Goal: Task Accomplishment & Management: Use online tool/utility

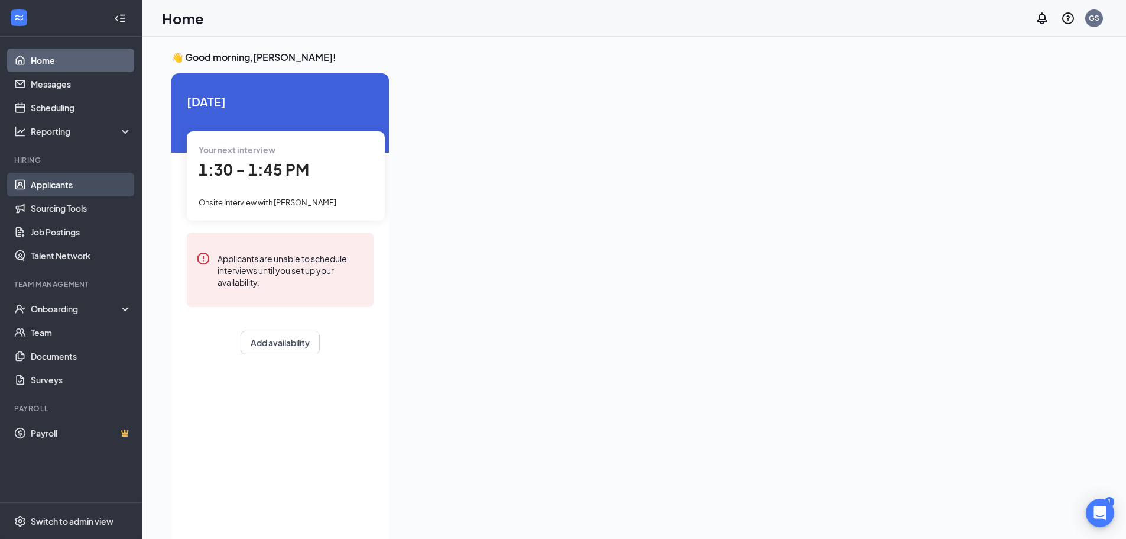
click at [80, 181] on link "Applicants" at bounding box center [81, 185] width 101 height 24
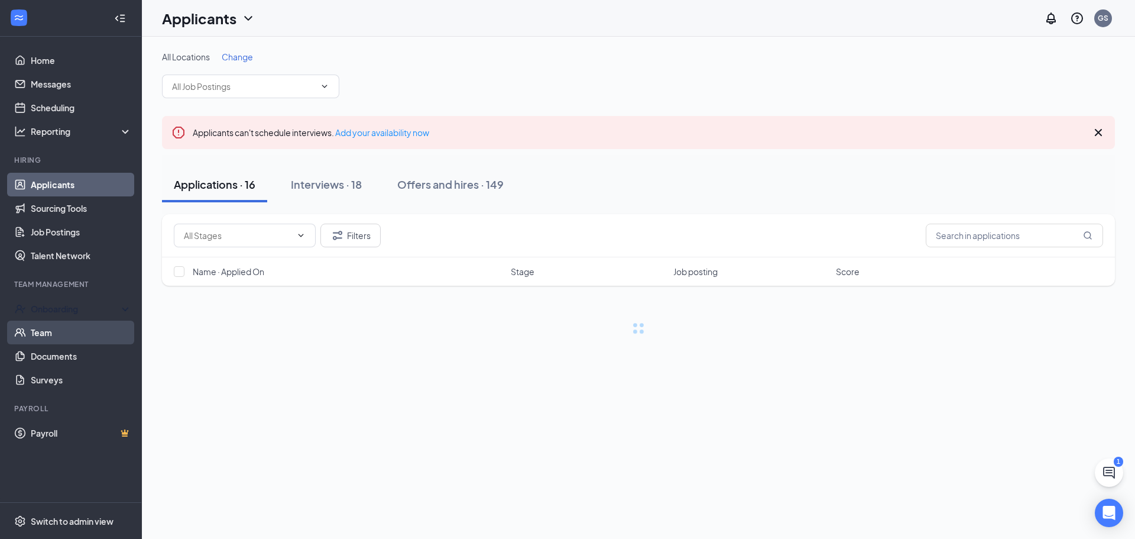
drag, startPoint x: 81, startPoint y: 318, endPoint x: 84, endPoint y: 324, distance: 6.6
click at [82, 316] on div "Onboarding" at bounding box center [71, 309] width 142 height 24
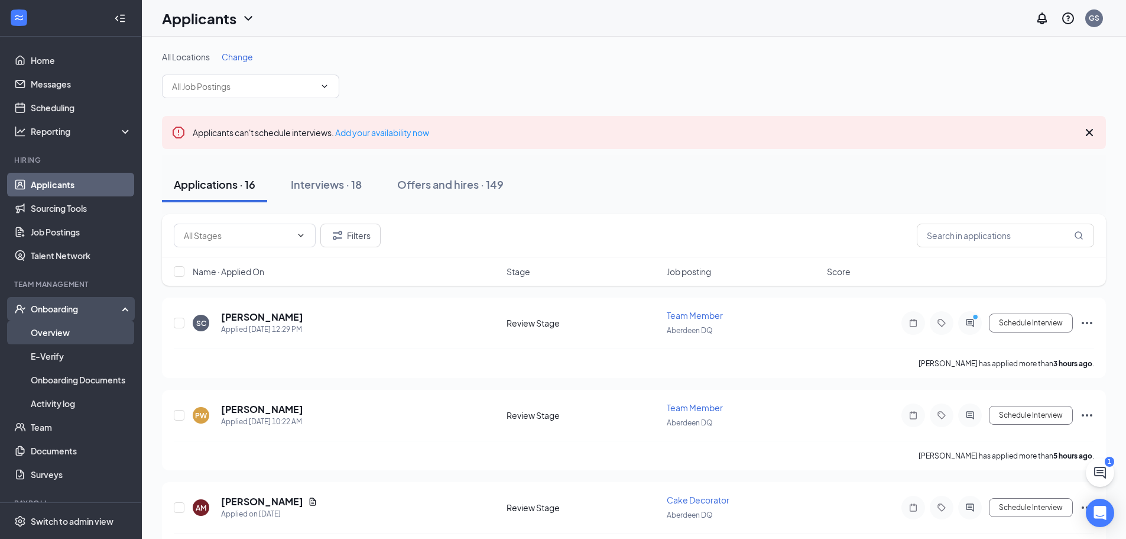
click at [80, 328] on link "Overview" at bounding box center [81, 332] width 101 height 24
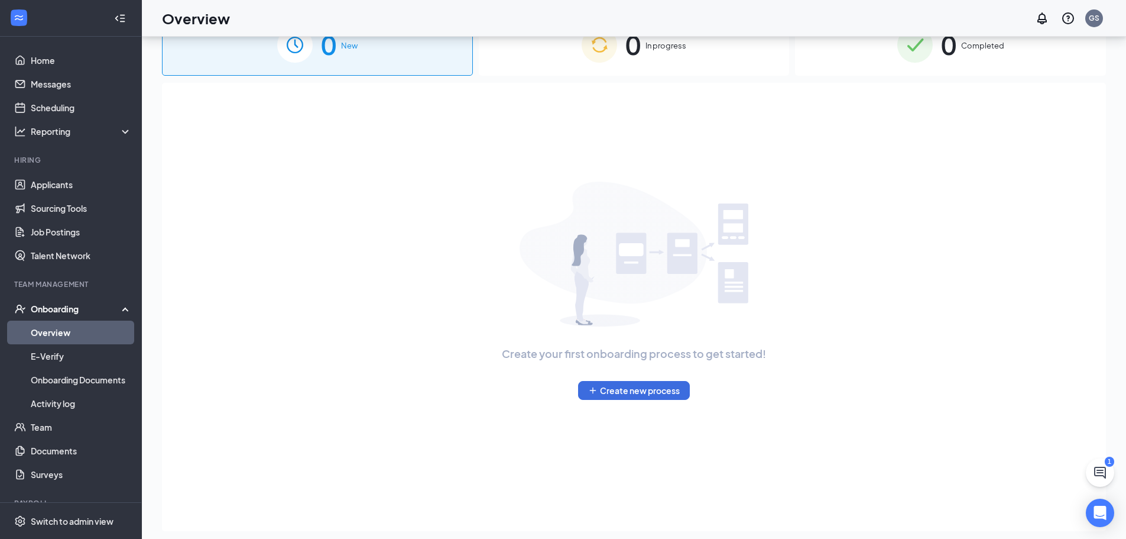
scroll to position [1, 0]
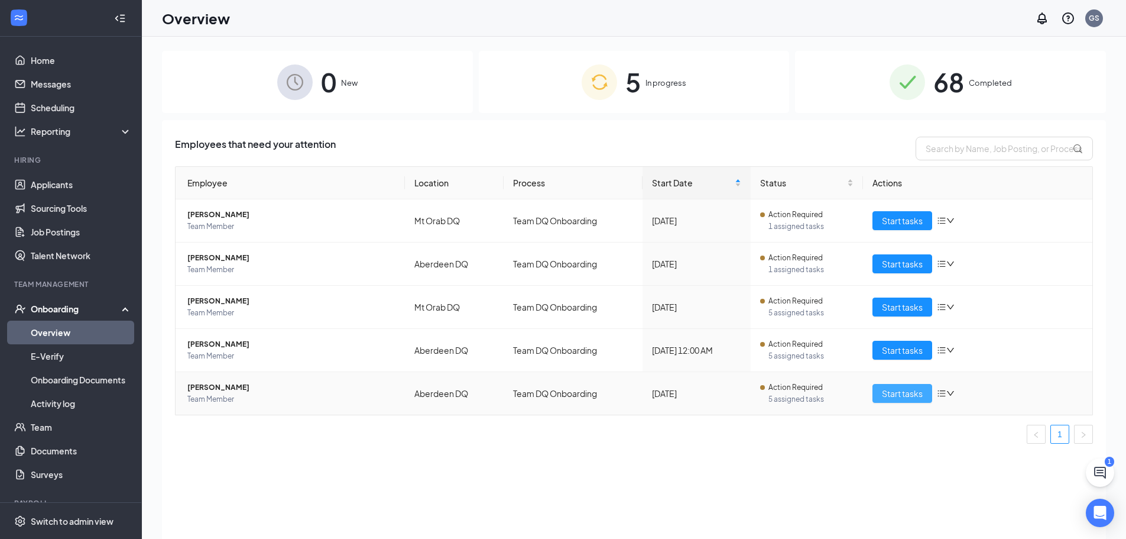
click at [897, 391] on span "Start tasks" at bounding box center [902, 393] width 41 height 13
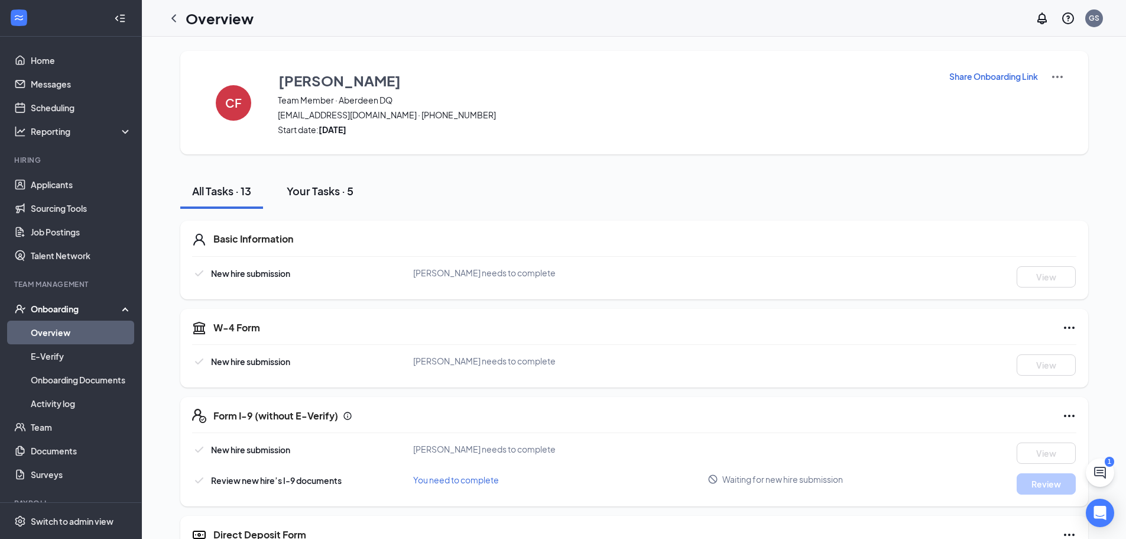
click at [335, 200] on button "Your Tasks · 5" at bounding box center [320, 190] width 90 height 35
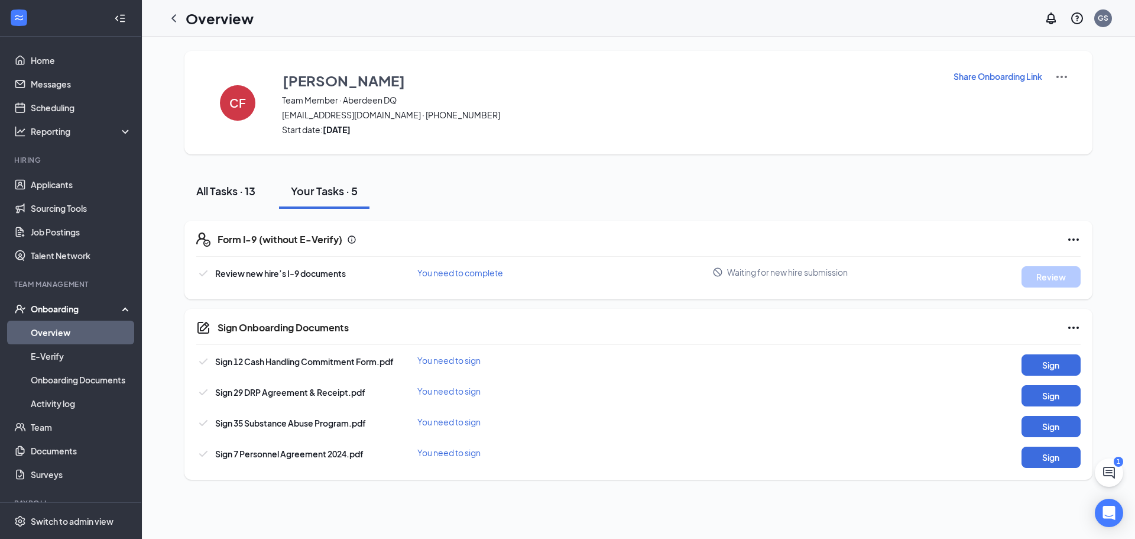
click at [240, 194] on div "All Tasks · 13" at bounding box center [225, 190] width 59 height 15
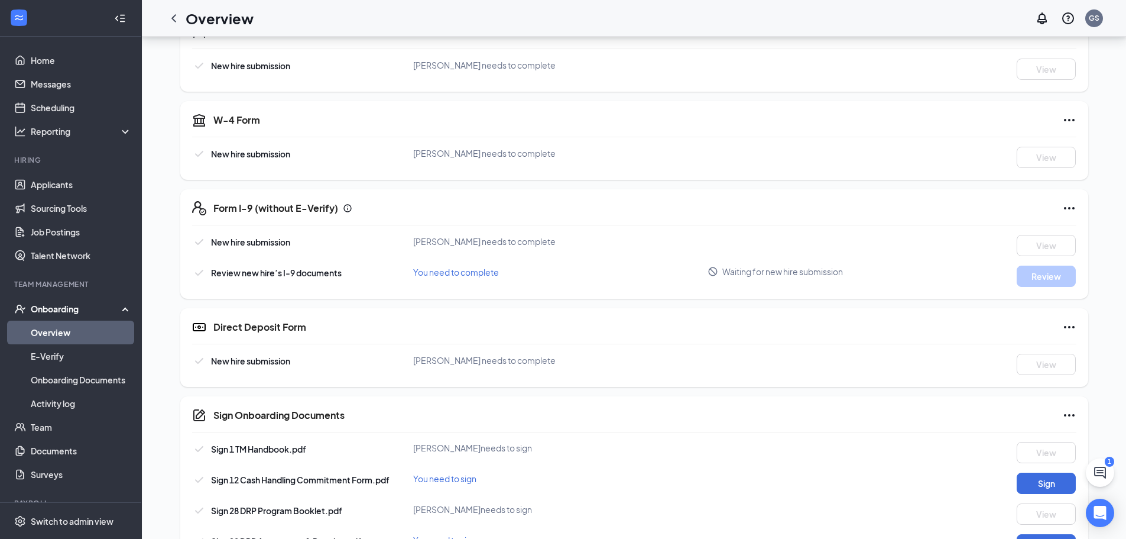
scroll to position [314, 0]
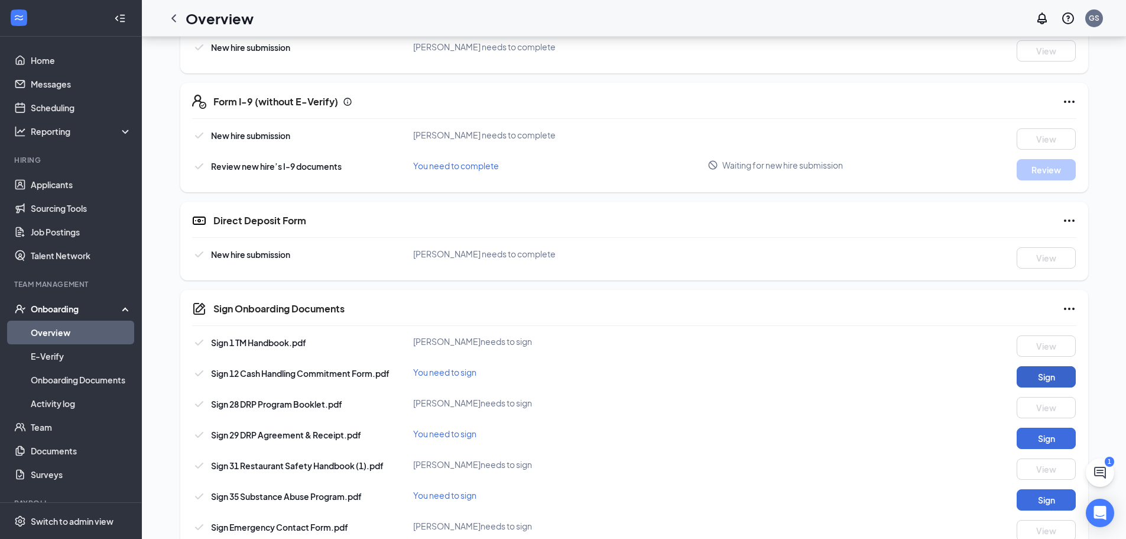
click at [1056, 381] on button "Sign" at bounding box center [1046, 376] width 59 height 21
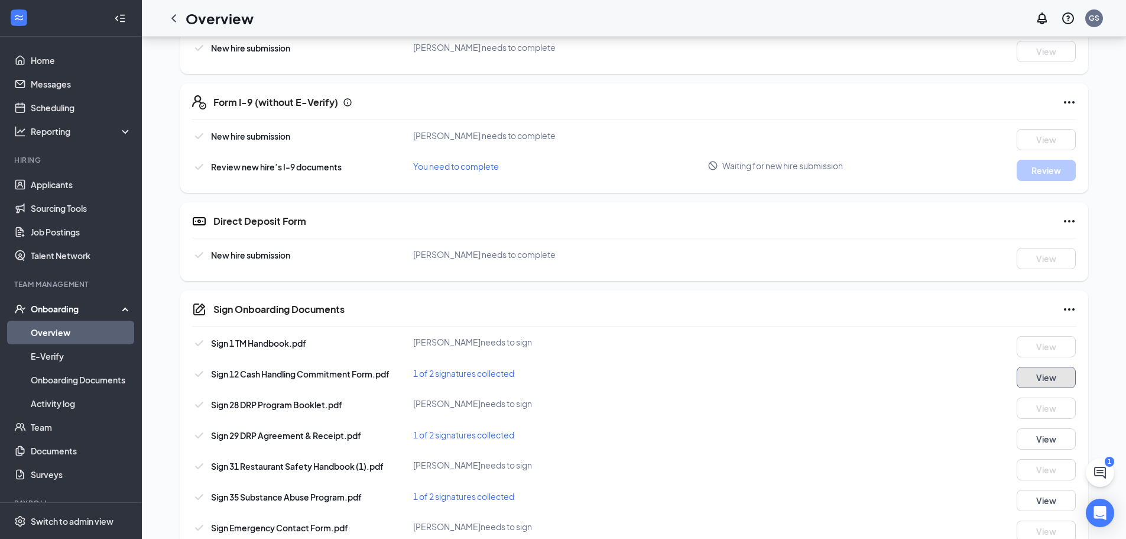
scroll to position [137, 0]
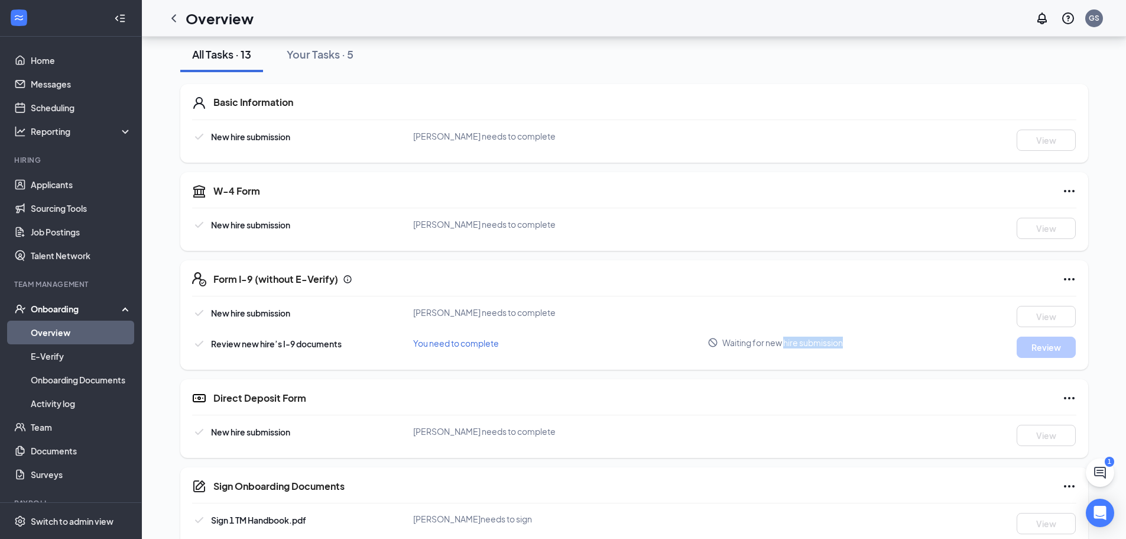
drag, startPoint x: 852, startPoint y: 342, endPoint x: 776, endPoint y: 344, distance: 76.9
click at [776, 344] on div "Waiting for new hire submission" at bounding box center [837, 342] width 258 height 12
